Goal: Navigation & Orientation: Find specific page/section

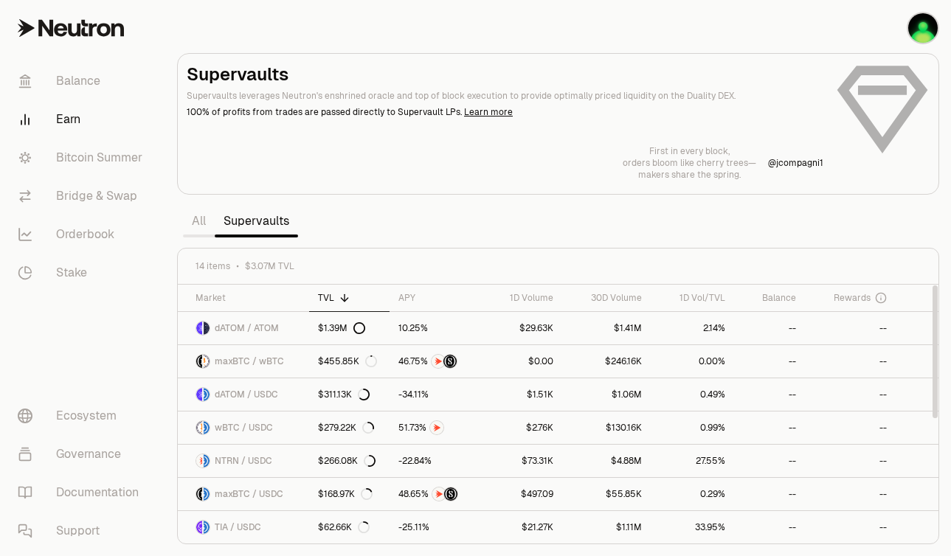
click at [201, 223] on link "All" at bounding box center [199, 222] width 32 height 30
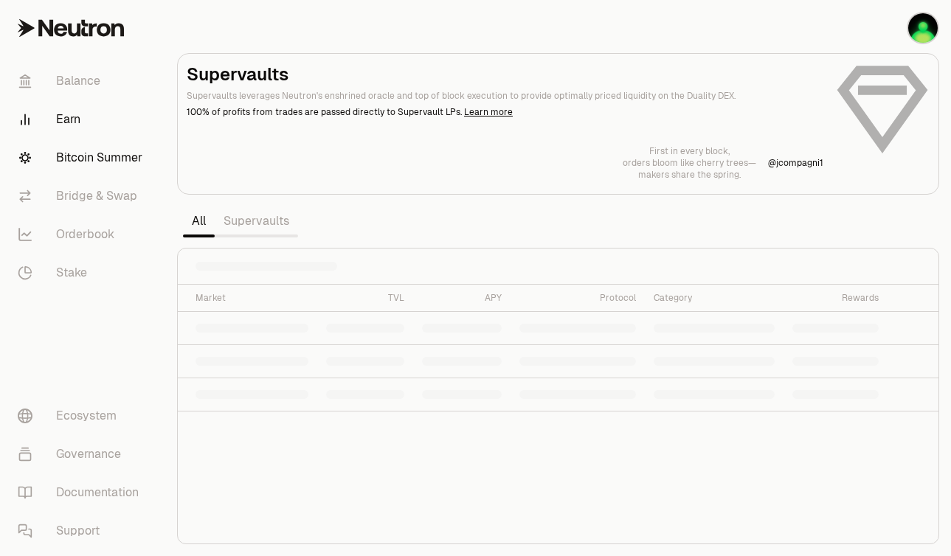
click at [97, 174] on link "Bitcoin Summer" at bounding box center [82, 158] width 153 height 38
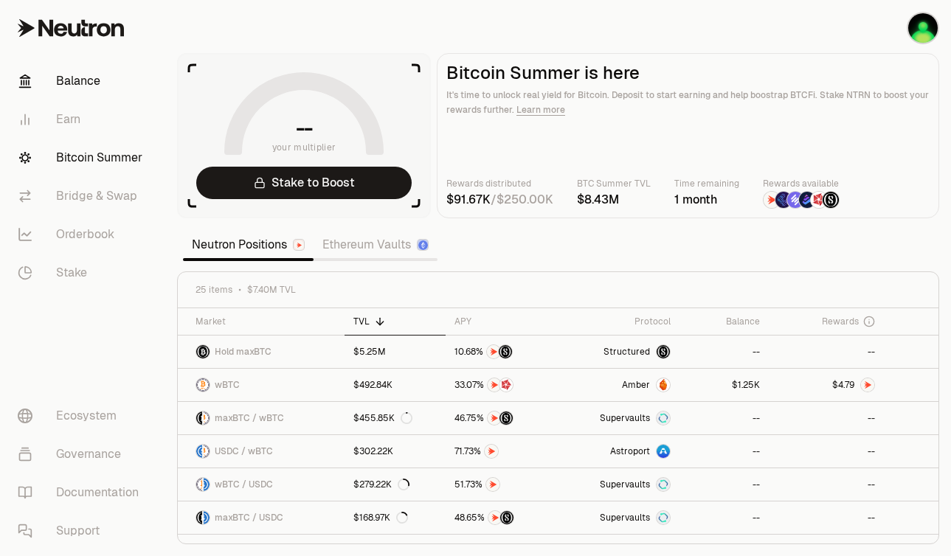
click at [80, 86] on link "Balance" at bounding box center [82, 81] width 153 height 38
